Goal: Task Accomplishment & Management: Use online tool/utility

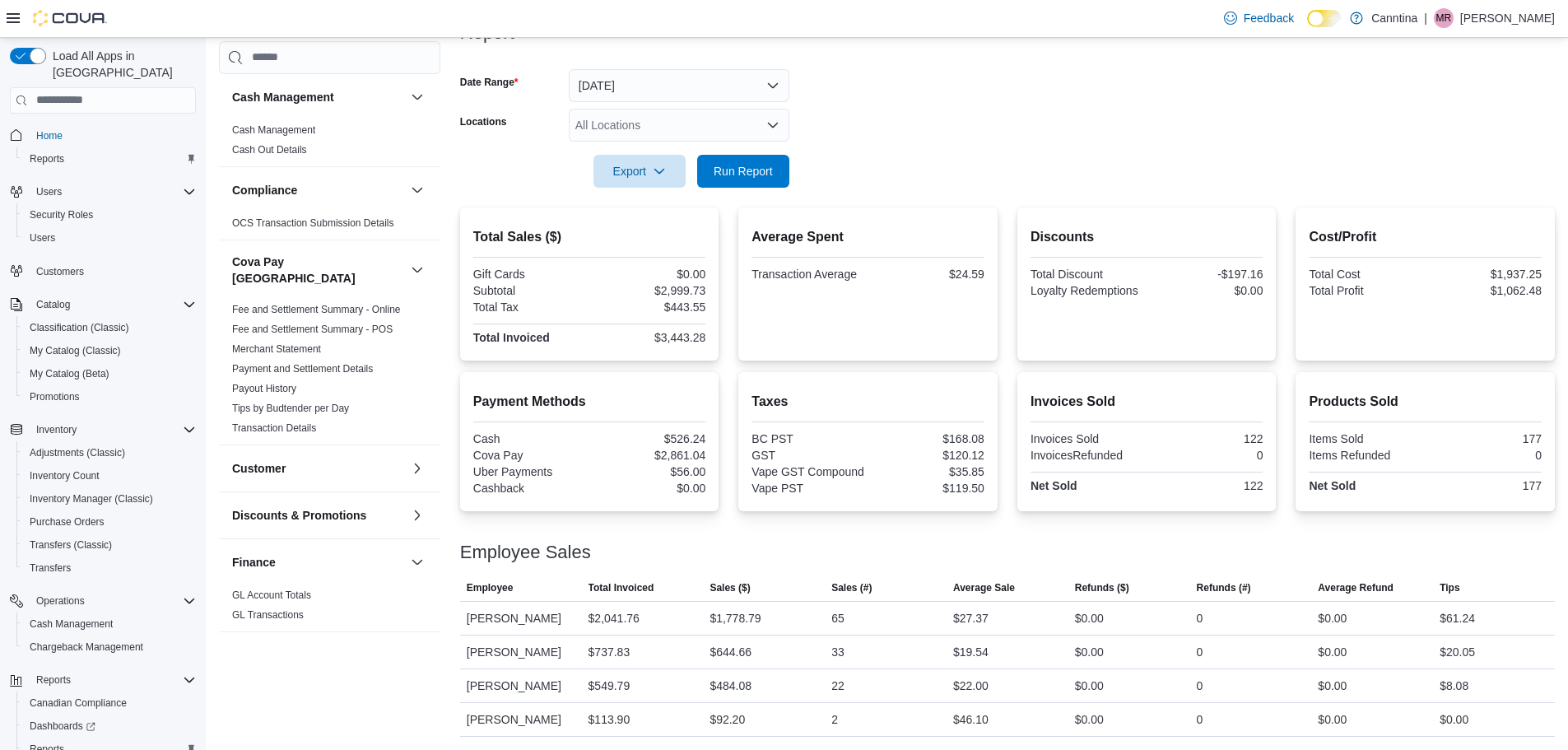
scroll to position [77, 0]
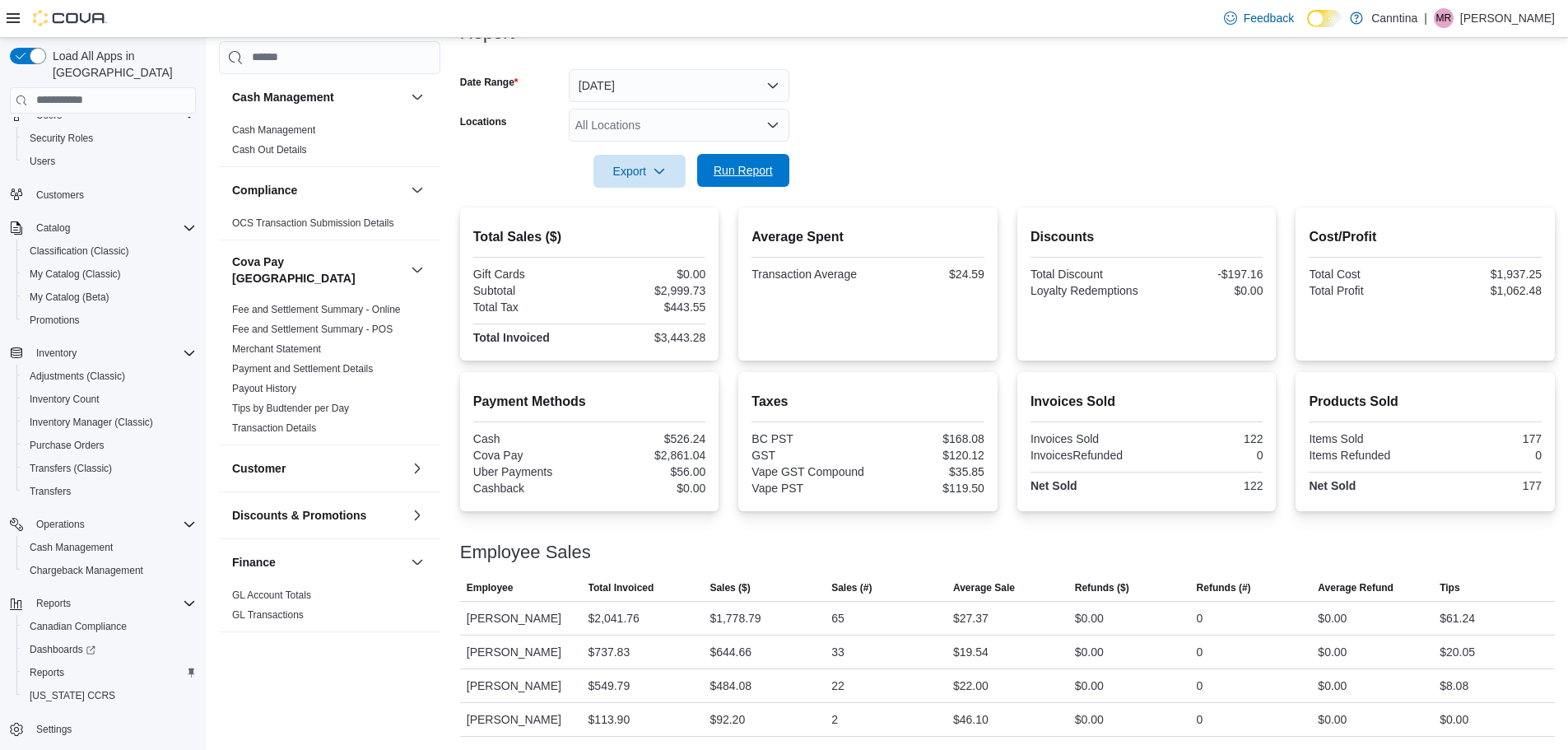
click at [726, 162] on span "Run Report" at bounding box center [743, 170] width 60 height 17
click at [743, 162] on span "Run Report" at bounding box center [743, 170] width 60 height 17
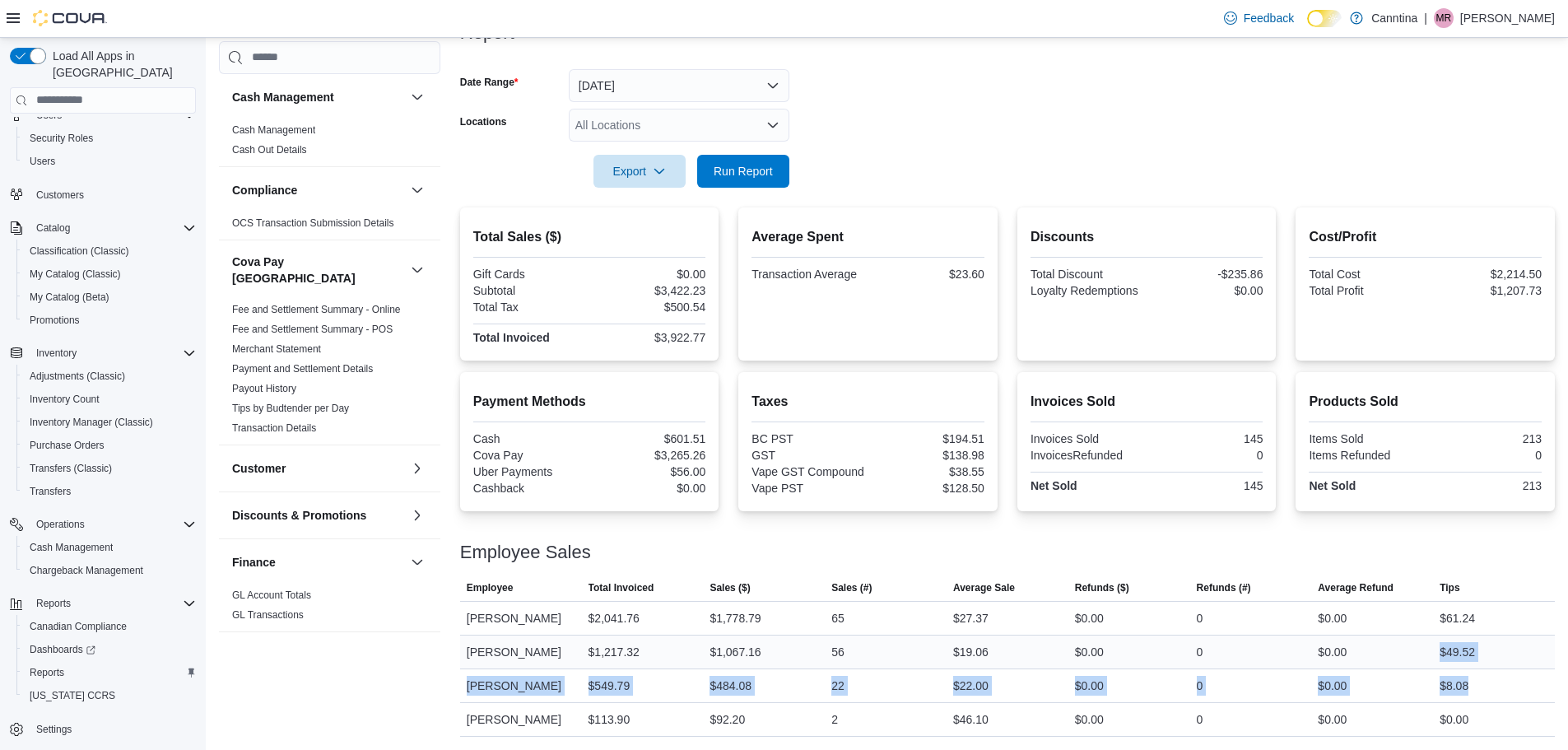
drag, startPoint x: 1556, startPoint y: 686, endPoint x: 1448, endPoint y: 626, distance: 123.5
click at [1448, 626] on tbody "Employee [PERSON_NAME] Total Invoiced $2,041.76 Sales ($) $1,778.79 Sales (#) 6…" at bounding box center [1007, 668] width 1095 height 135
click at [1467, 643] on div "$49.52" at bounding box center [1457, 652] width 36 height 20
click at [735, 188] on div at bounding box center [1007, 198] width 1095 height 20
click at [746, 188] on div at bounding box center [1007, 198] width 1095 height 20
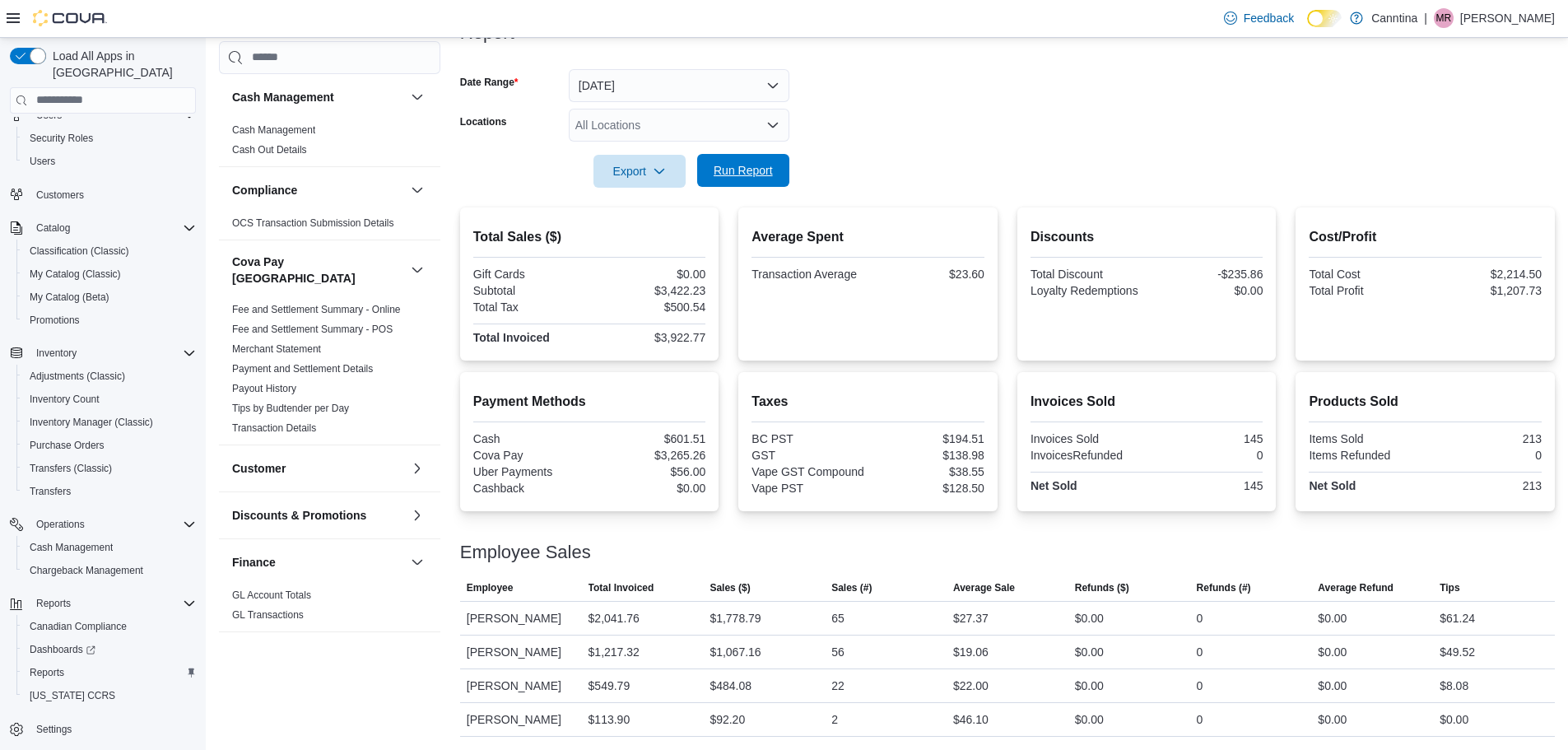
click at [756, 162] on span "Run Report" at bounding box center [743, 170] width 60 height 17
drag, startPoint x: 663, startPoint y: 318, endPoint x: 711, endPoint y: 322, distance: 48.2
click at [711, 322] on div "Total Sales ($) Gift Cards $0.00 Subtotal $3,422.23 Total Tax $500.54 Total Inv…" at bounding box center [590, 284] width 260 height 153
click at [753, 327] on div "Average Spent Transaction Average $23.60" at bounding box center [868, 284] width 260 height 153
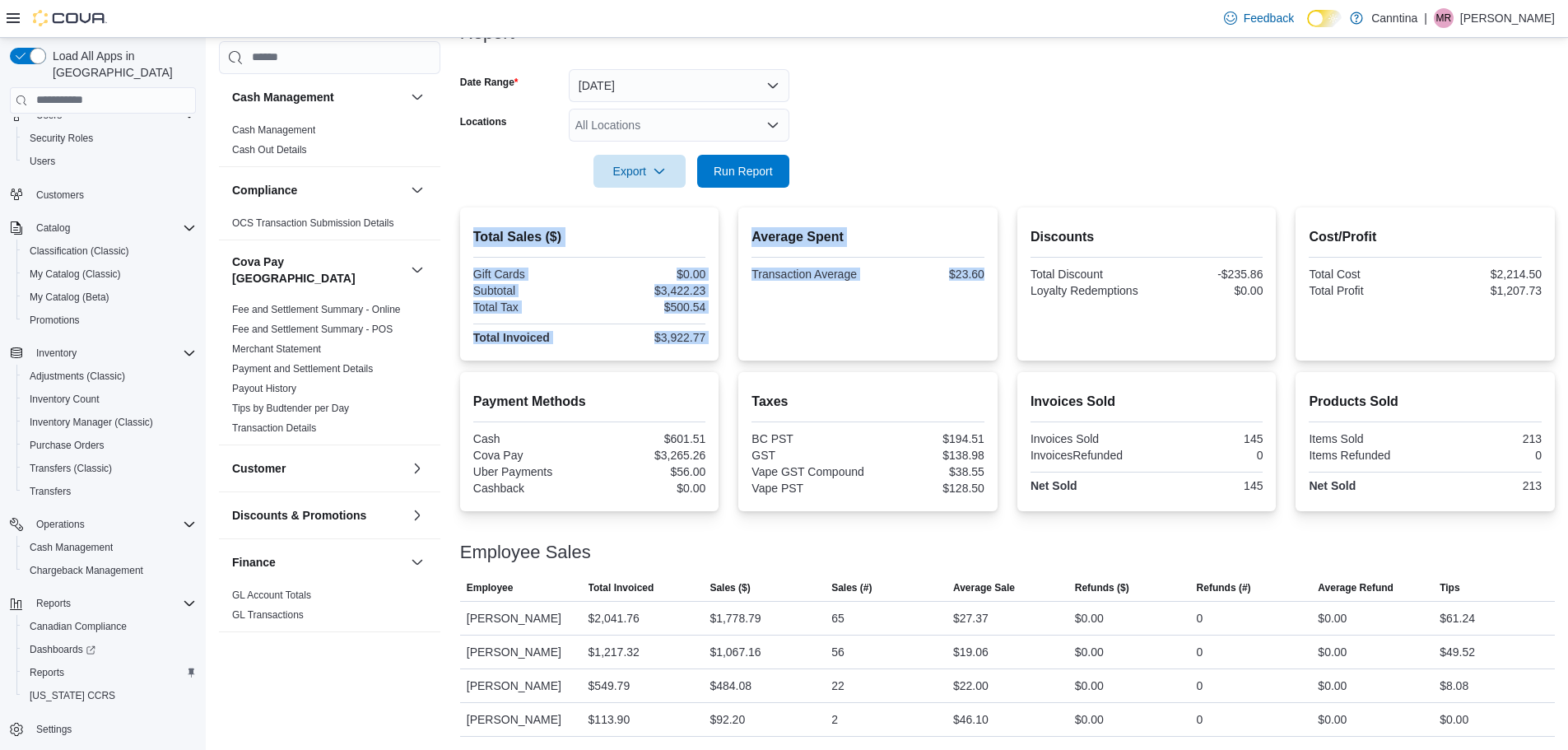
drag, startPoint x: 617, startPoint y: 280, endPoint x: 487, endPoint y: 237, distance: 136.9
click at [487, 237] on div "Total Sales ($) Gift Cards $0.00 Subtotal $3,422.23 Total Tax $500.54 Total Inv…" at bounding box center [1007, 284] width 1095 height 153
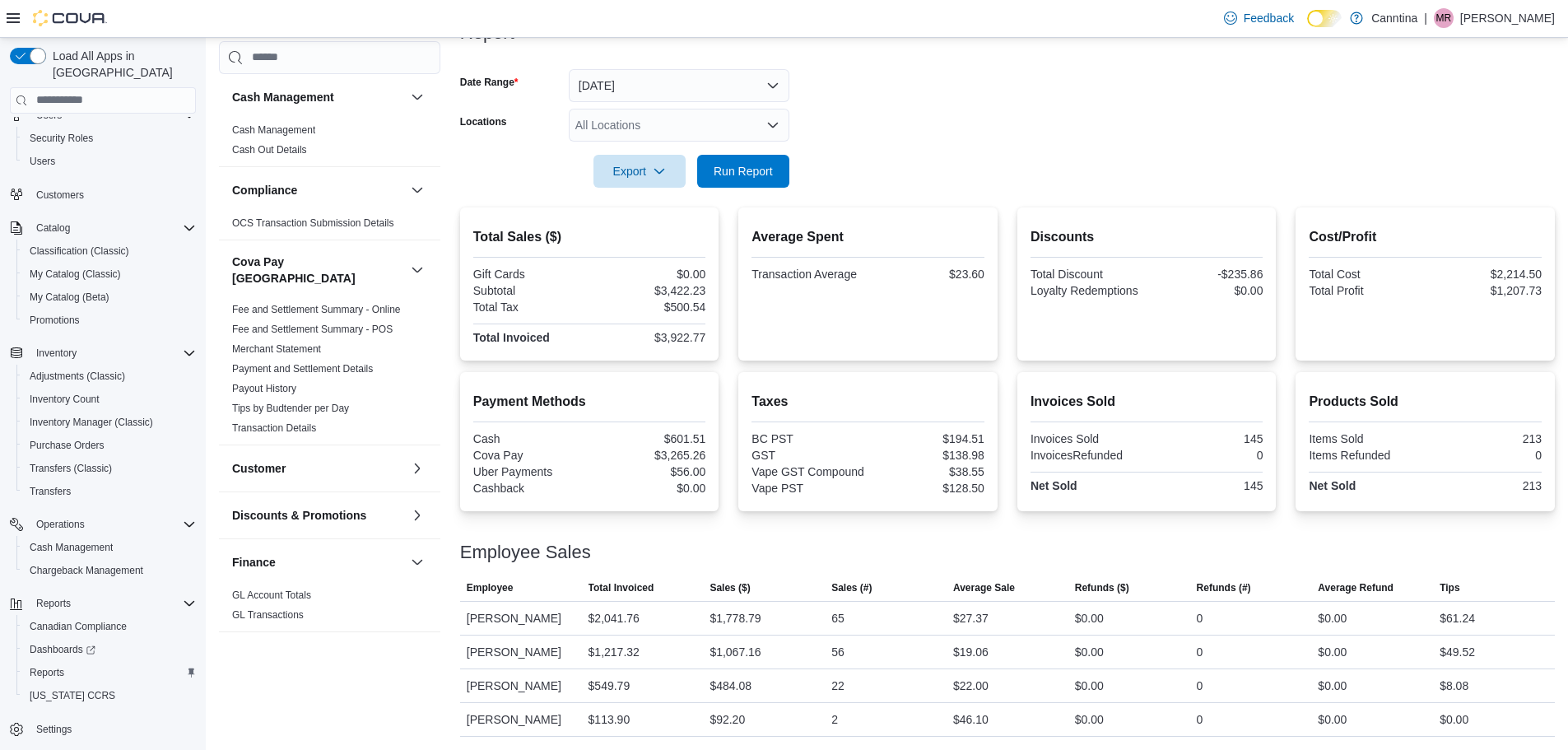
click at [800, 432] on div "BC PST" at bounding box center [808, 439] width 112 height 13
click at [750, 162] on span "Run Report" at bounding box center [743, 170] width 60 height 17
click at [727, 154] on span "Run Report" at bounding box center [743, 170] width 73 height 33
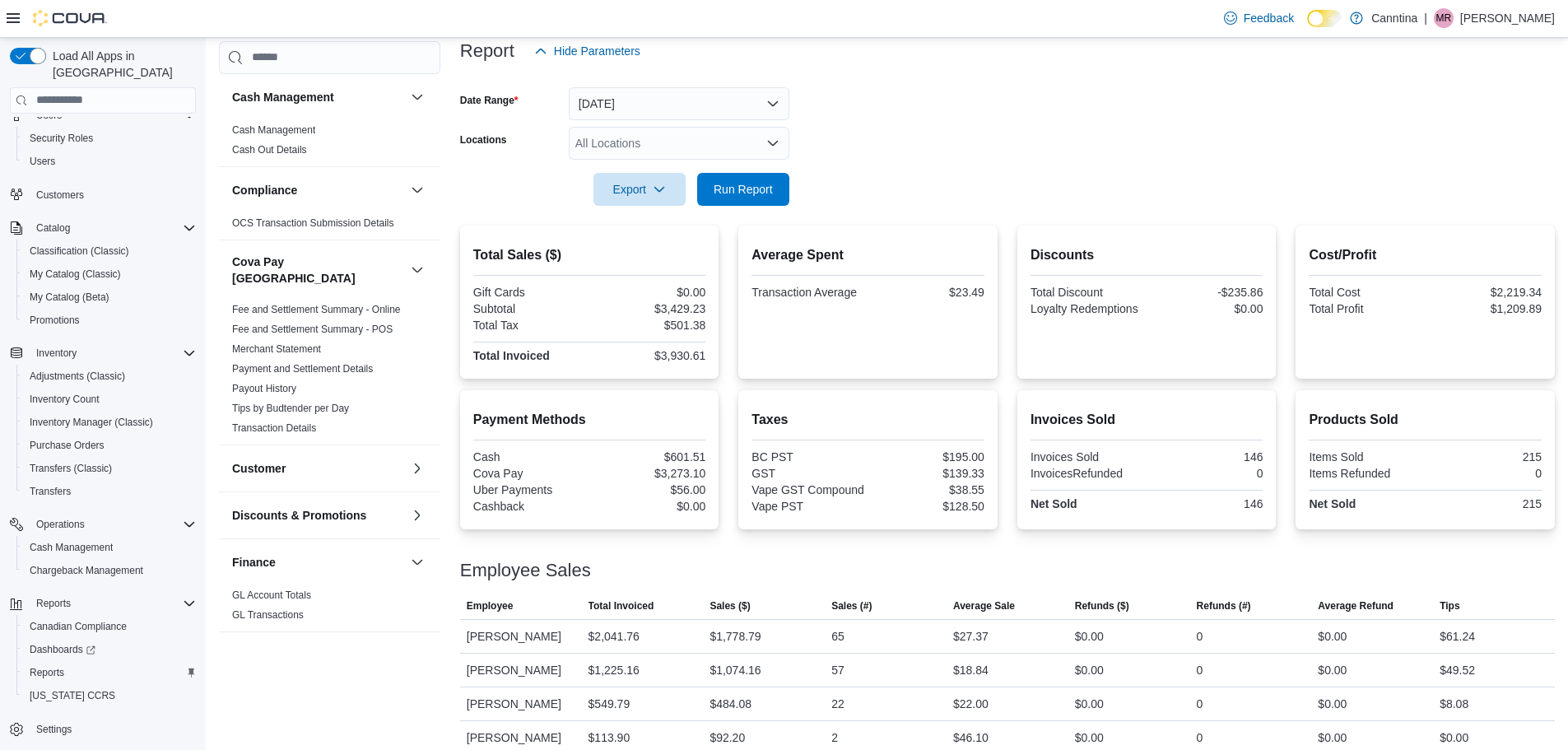
scroll to position [244, 0]
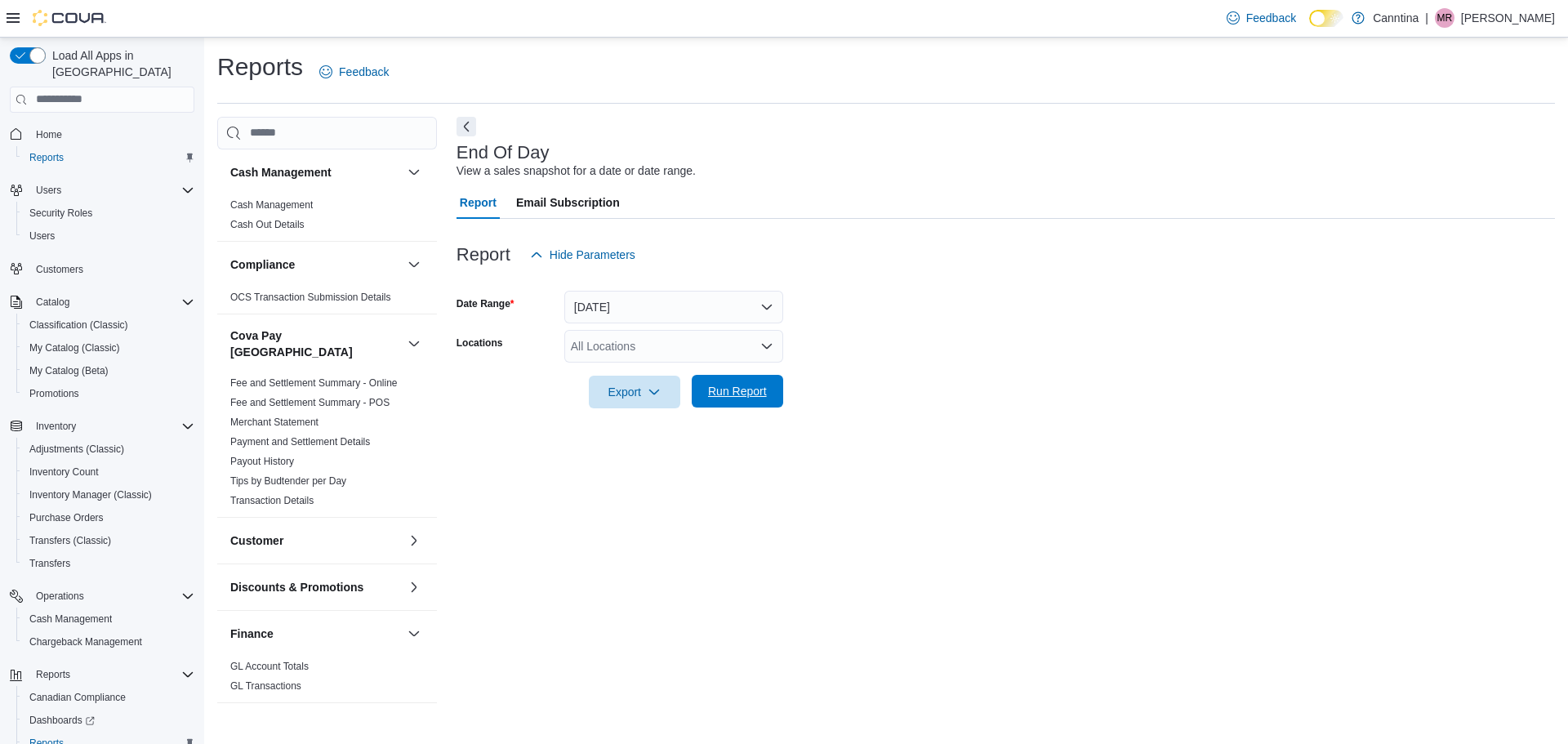
click at [734, 395] on span "Run Report" at bounding box center [738, 391] width 59 height 16
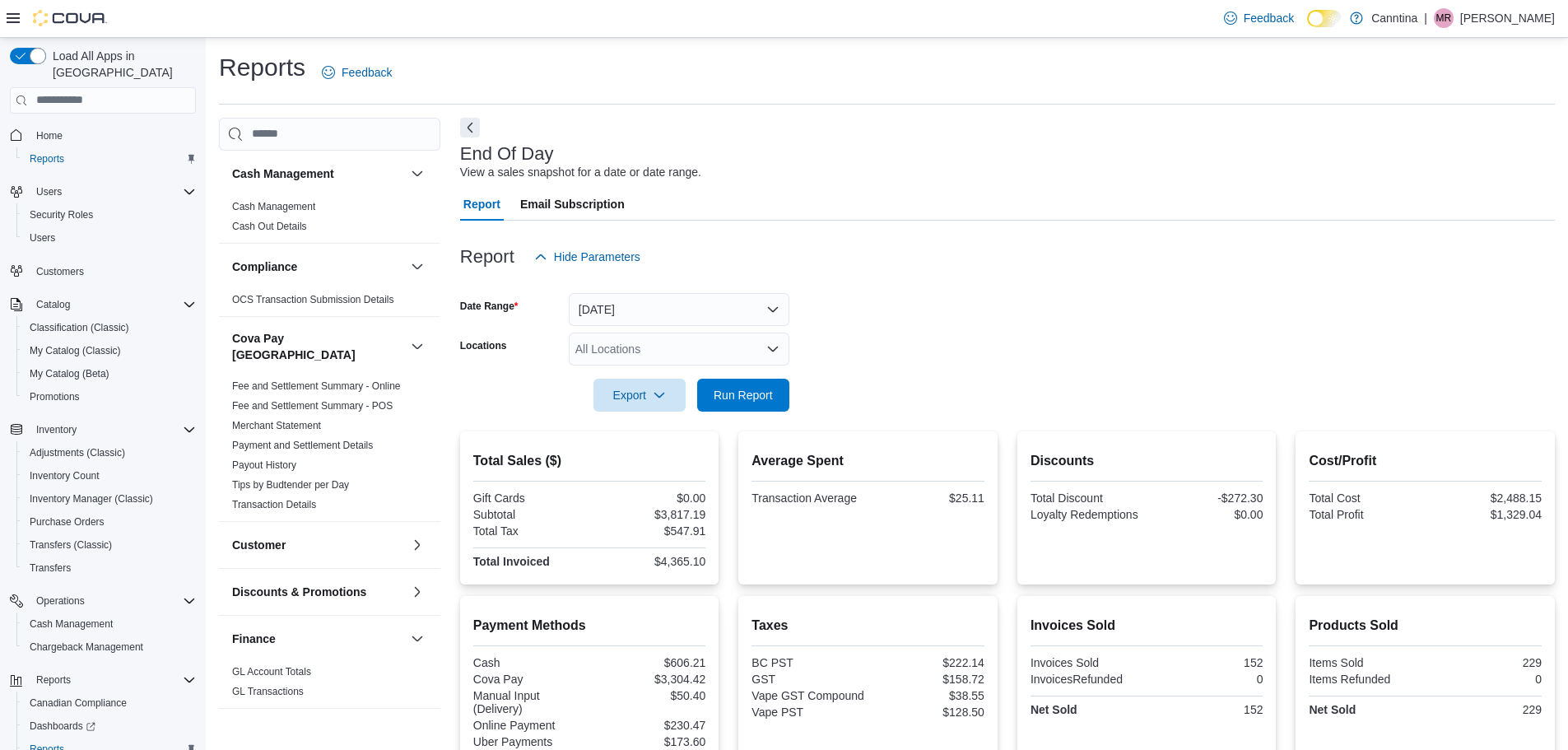
scroll to position [289, 0]
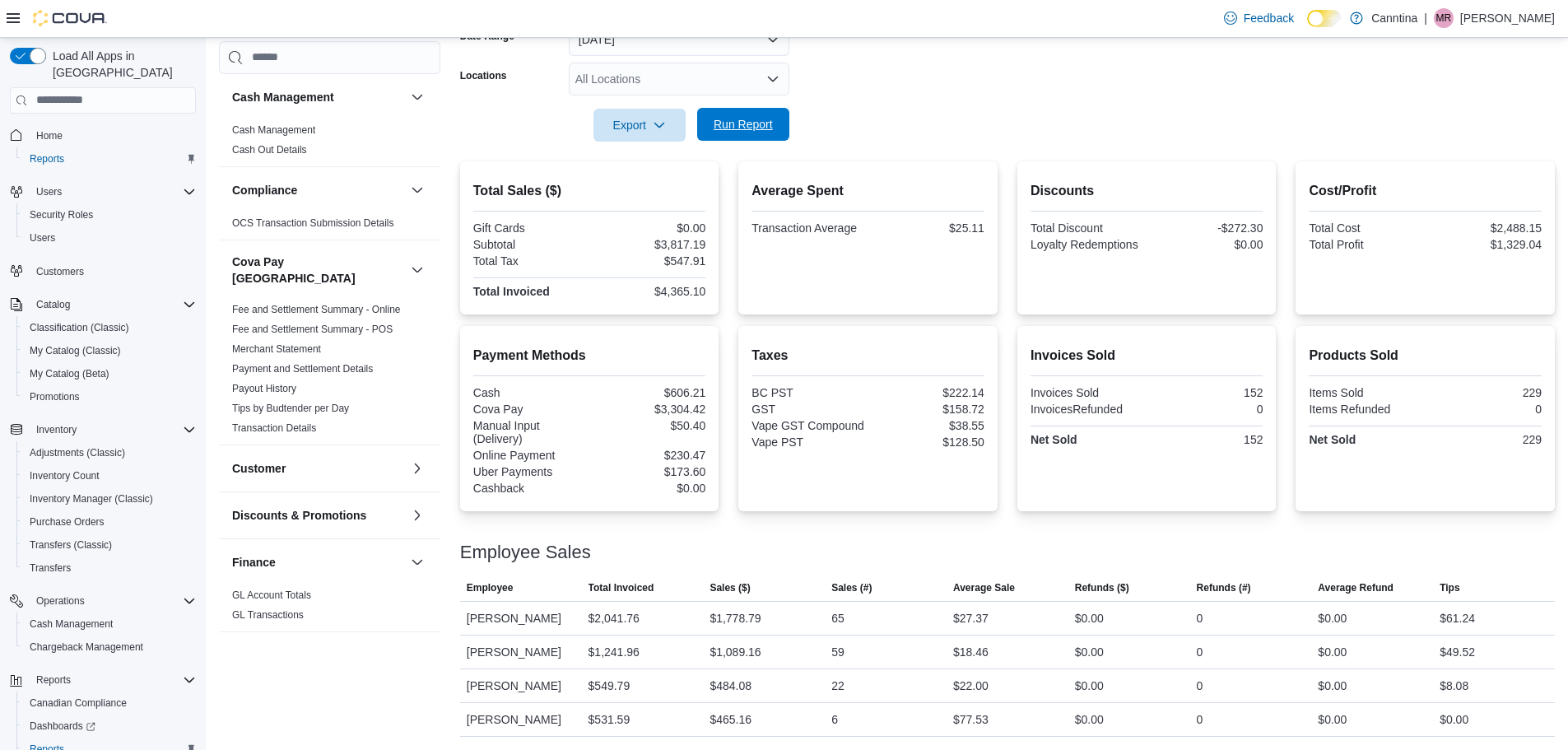
click at [715, 107] on span "Run Report" at bounding box center [743, 124] width 73 height 33
